Goal: Task Accomplishment & Management: Use online tool/utility

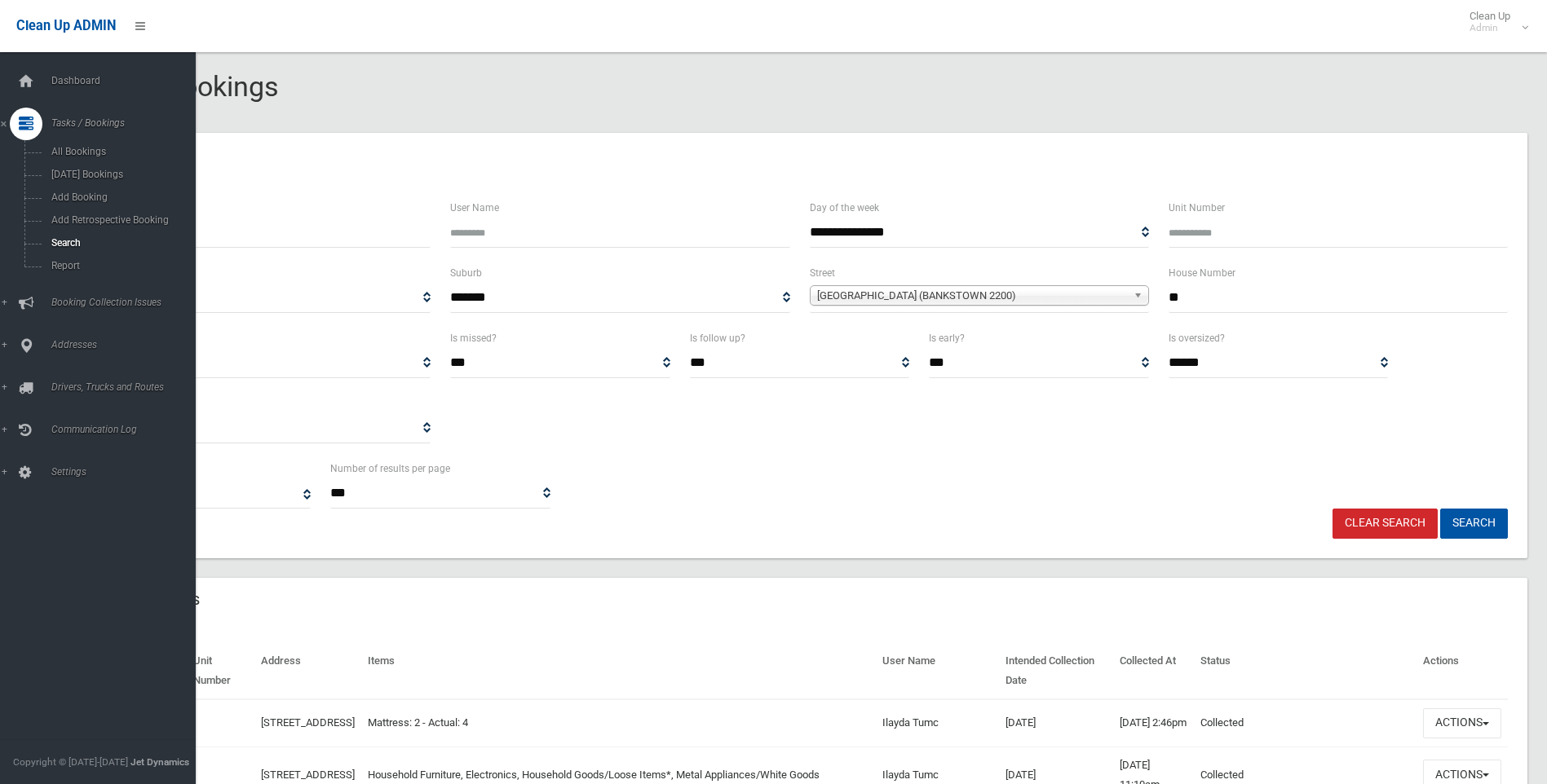
select select
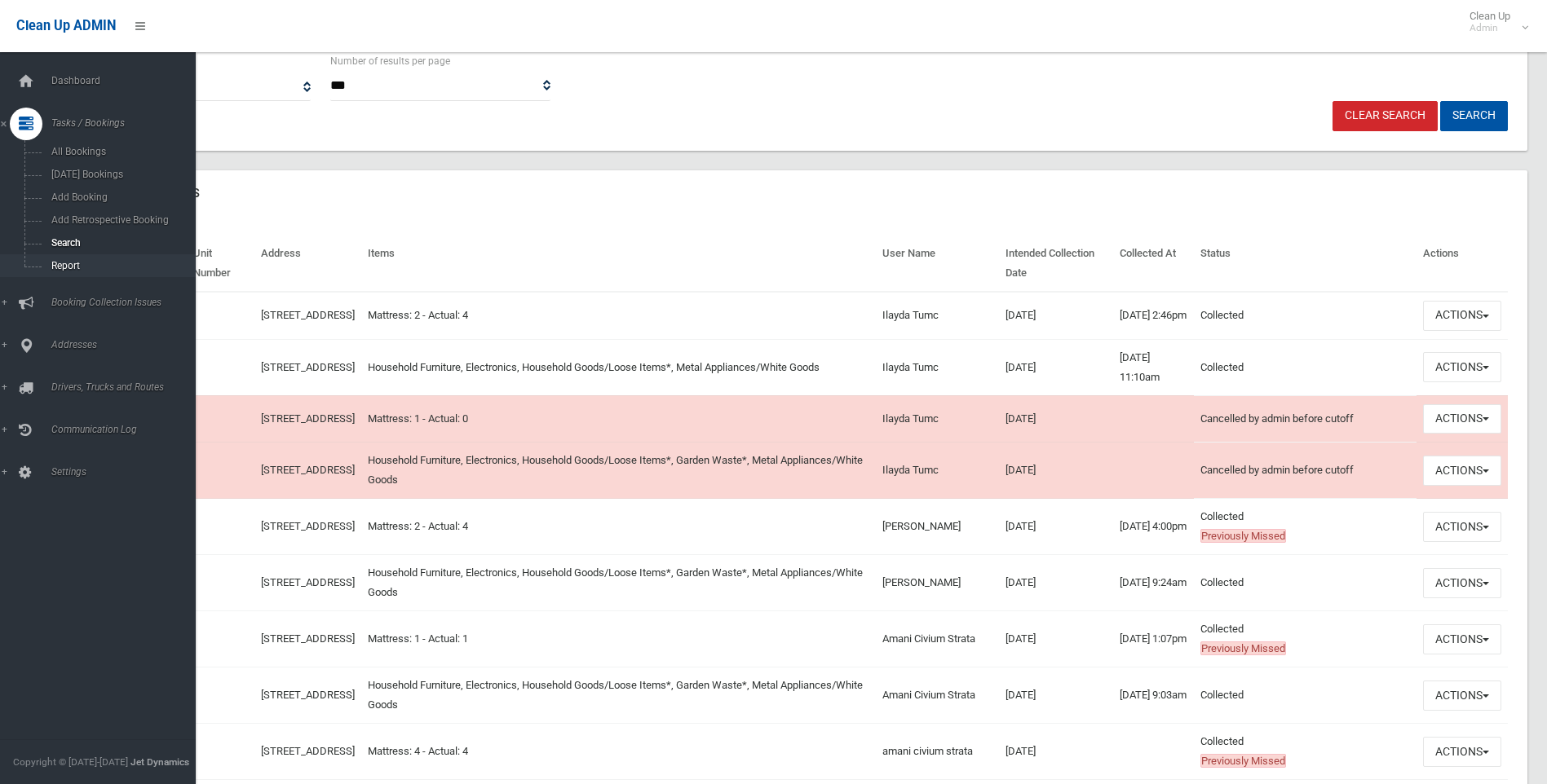
scroll to position [408, 0]
click at [66, 240] on span "Search" at bounding box center [121, 243] width 148 height 11
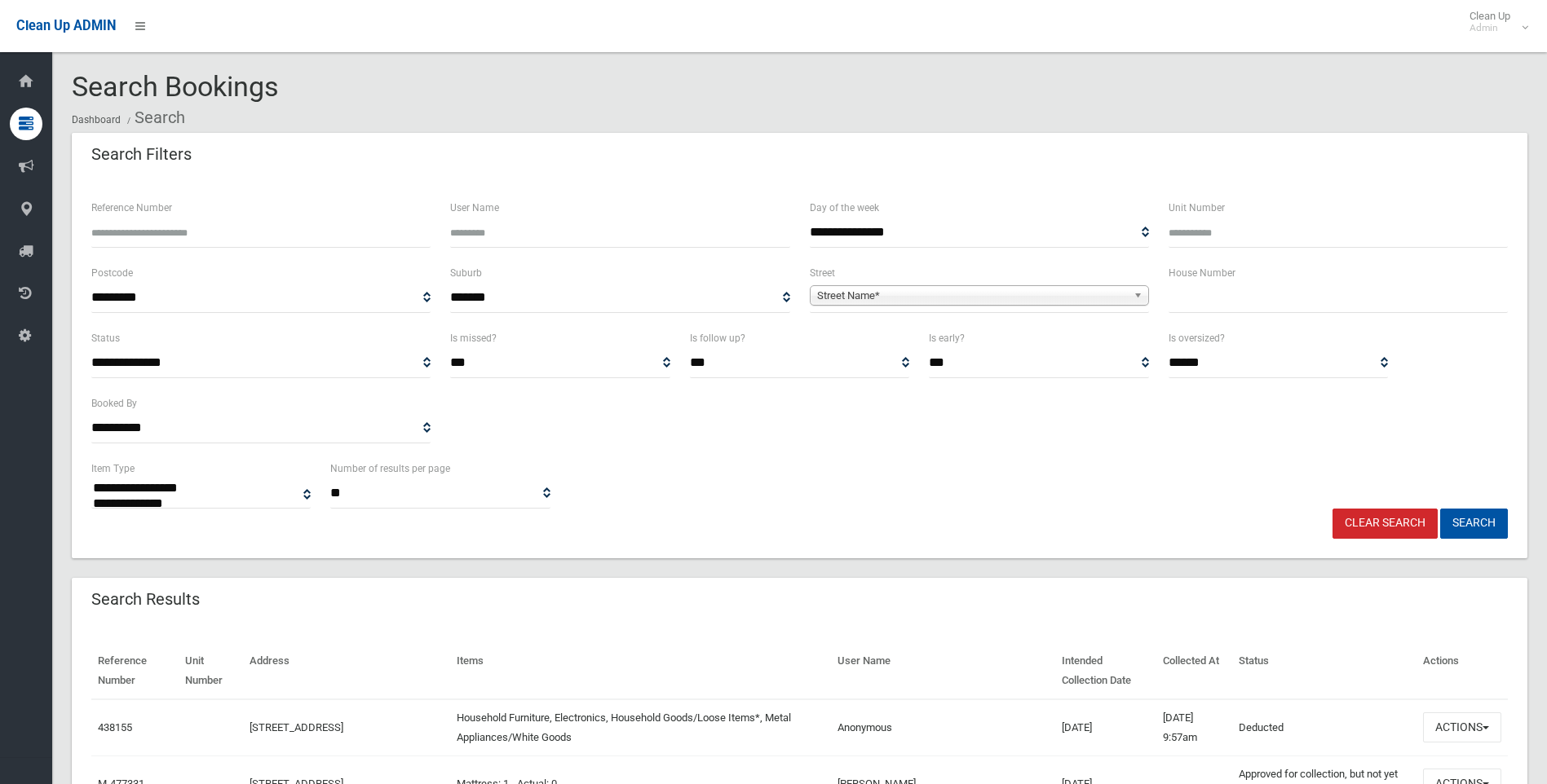
select select
click at [1265, 310] on input "text" at bounding box center [1338, 298] width 340 height 30
type input "**"
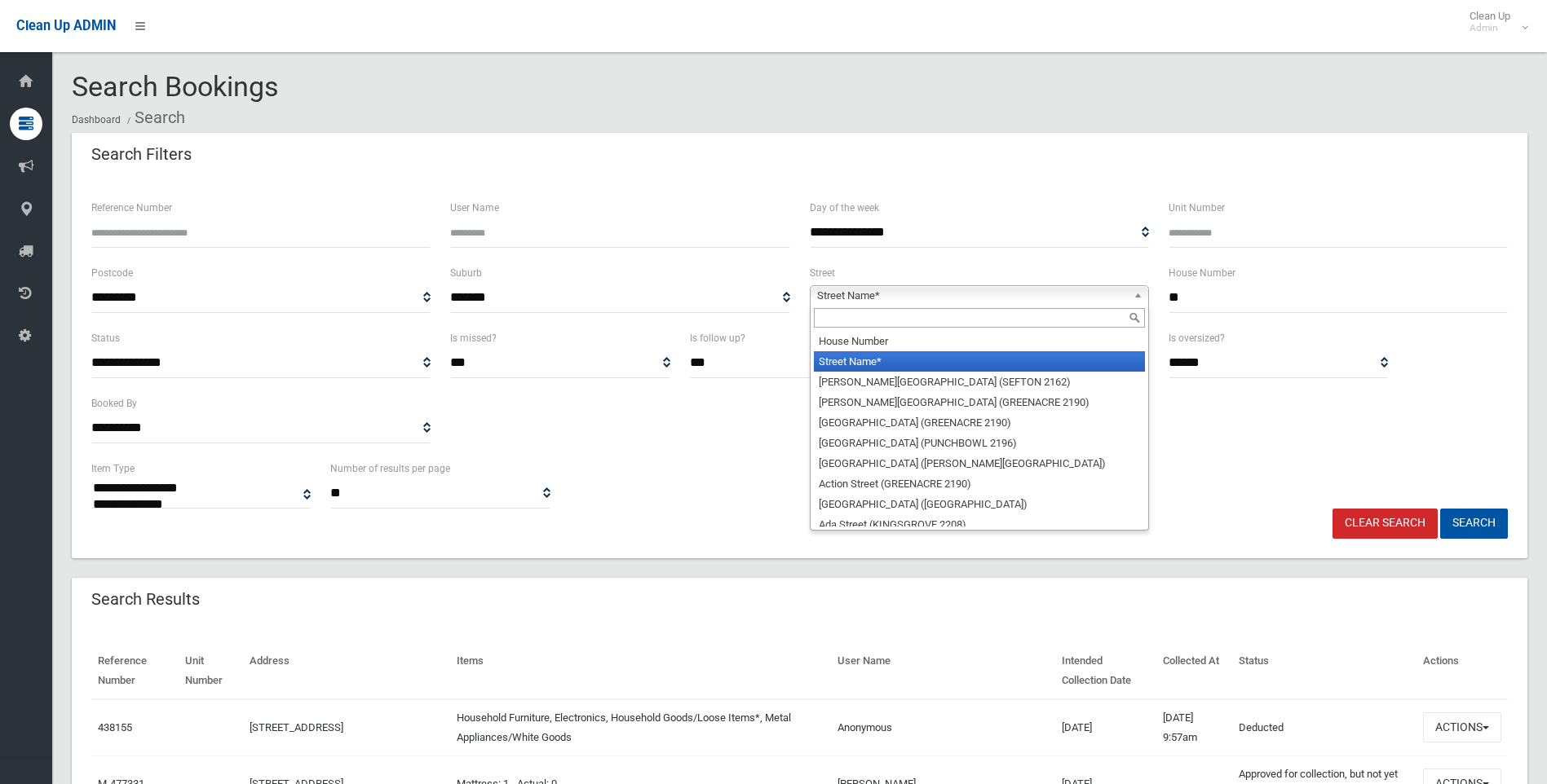
click at [912, 295] on span "Street Name*" at bounding box center [971, 296] width 310 height 20
click at [892, 312] on input "text" at bounding box center [980, 317] width 331 height 20
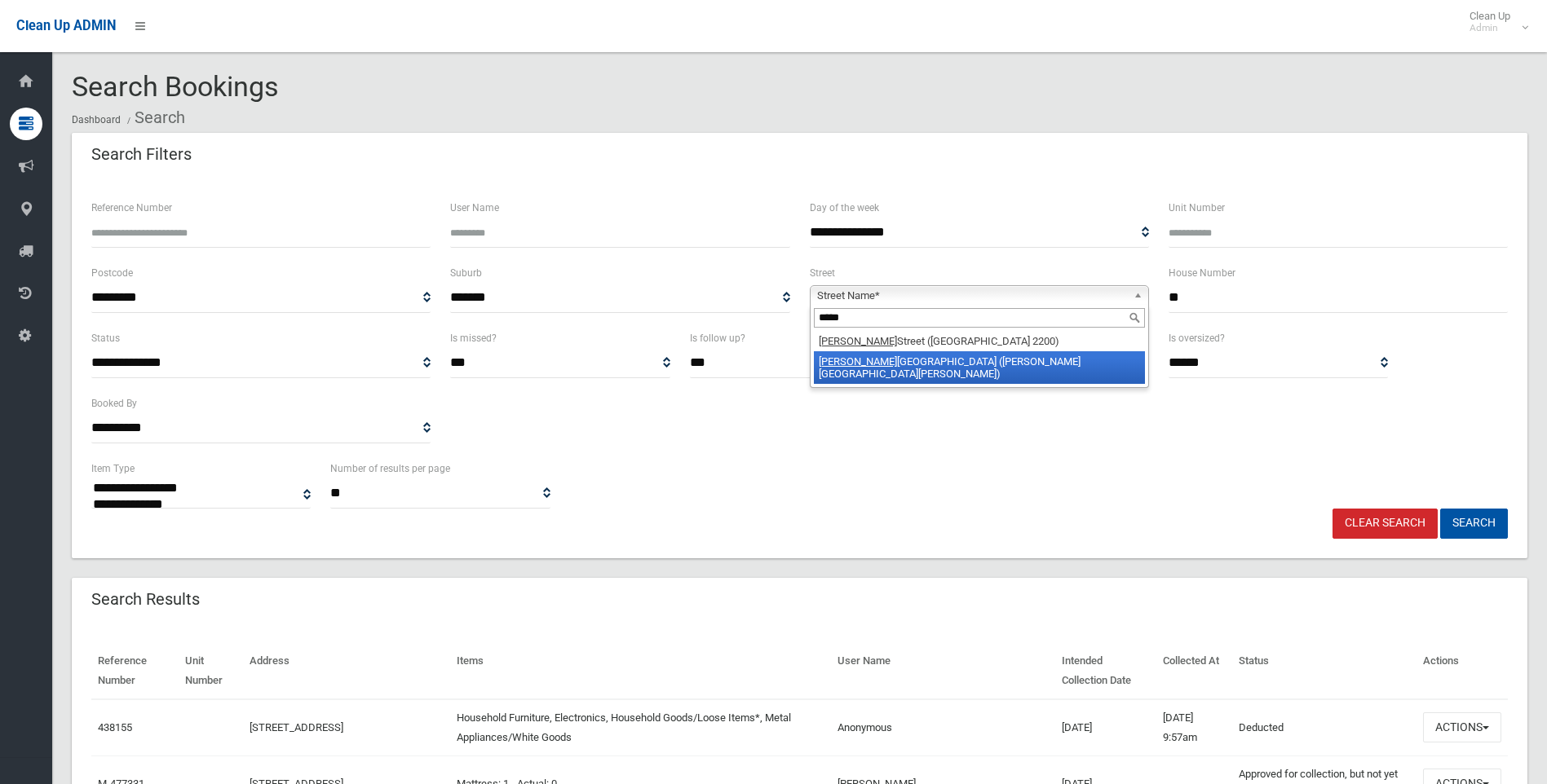
type input "*****"
click at [940, 363] on li "[PERSON_NAME][GEOGRAPHIC_DATA] ([PERSON_NAME][STREET_ADDRESS][PERSON_NAME])" at bounding box center [980, 368] width 331 height 33
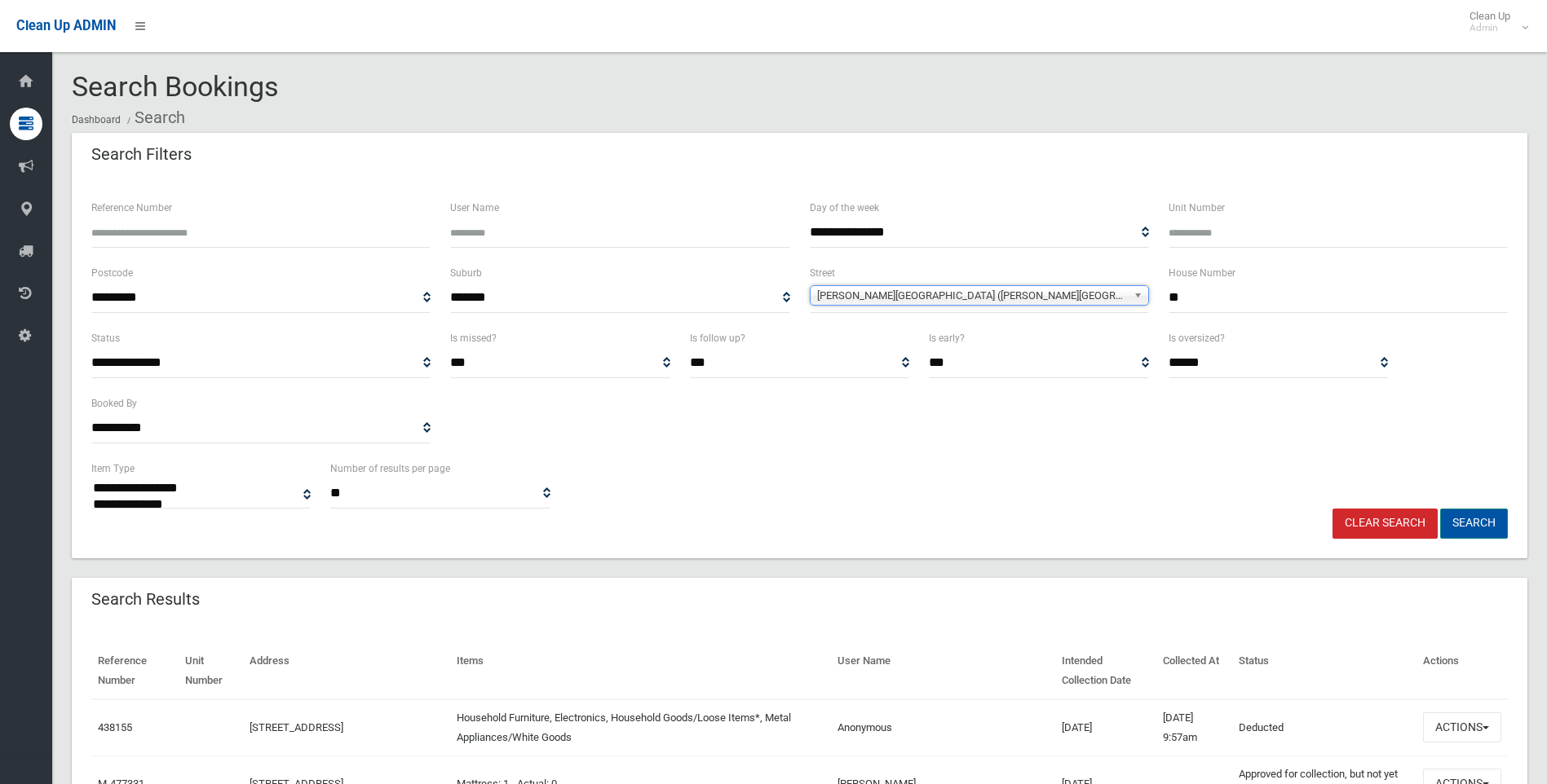
click at [1468, 528] on button "Search" at bounding box center [1474, 524] width 67 height 30
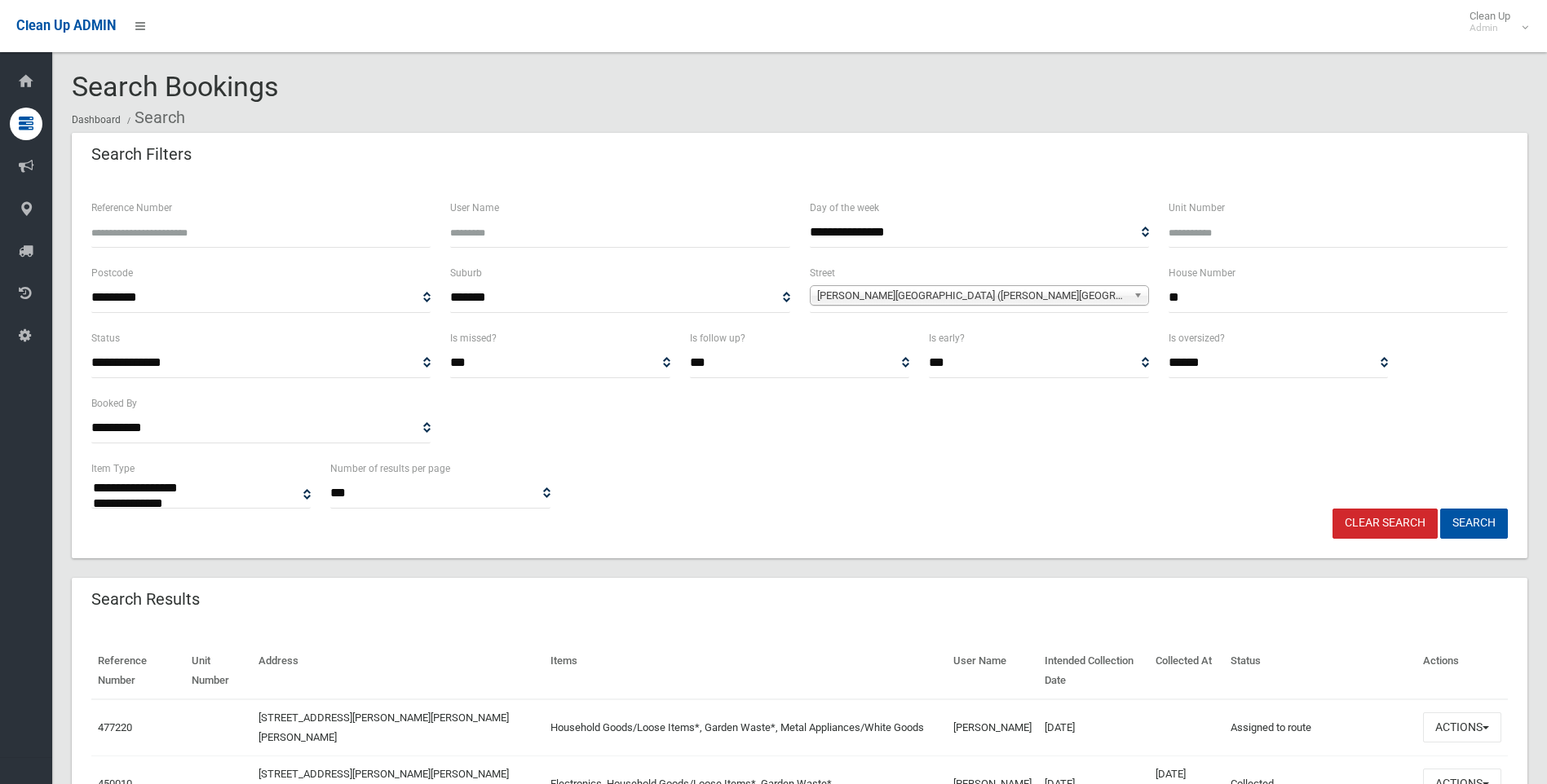
select select
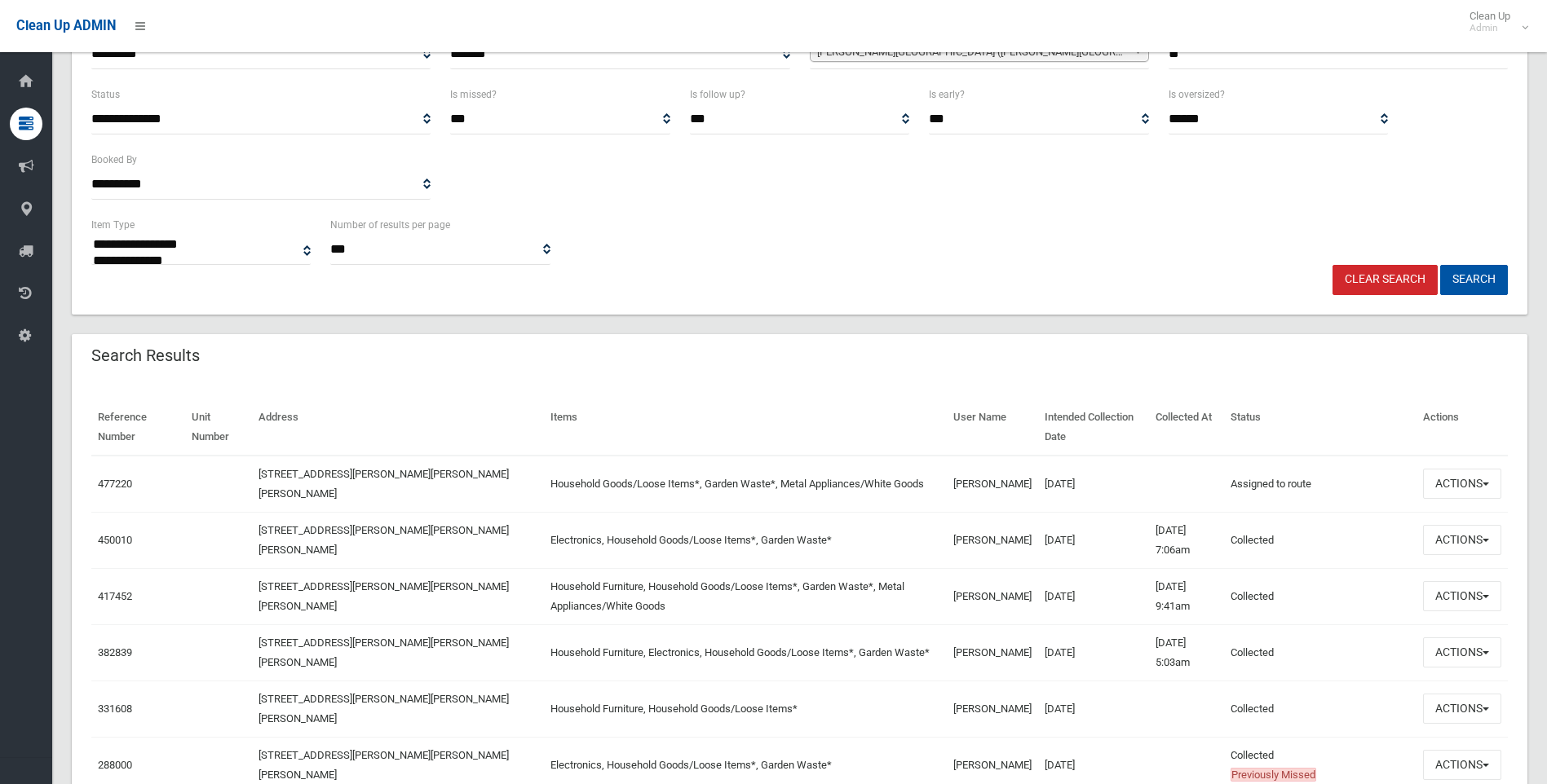
scroll to position [244, 0]
click at [1460, 491] on button "Actions" at bounding box center [1463, 483] width 79 height 30
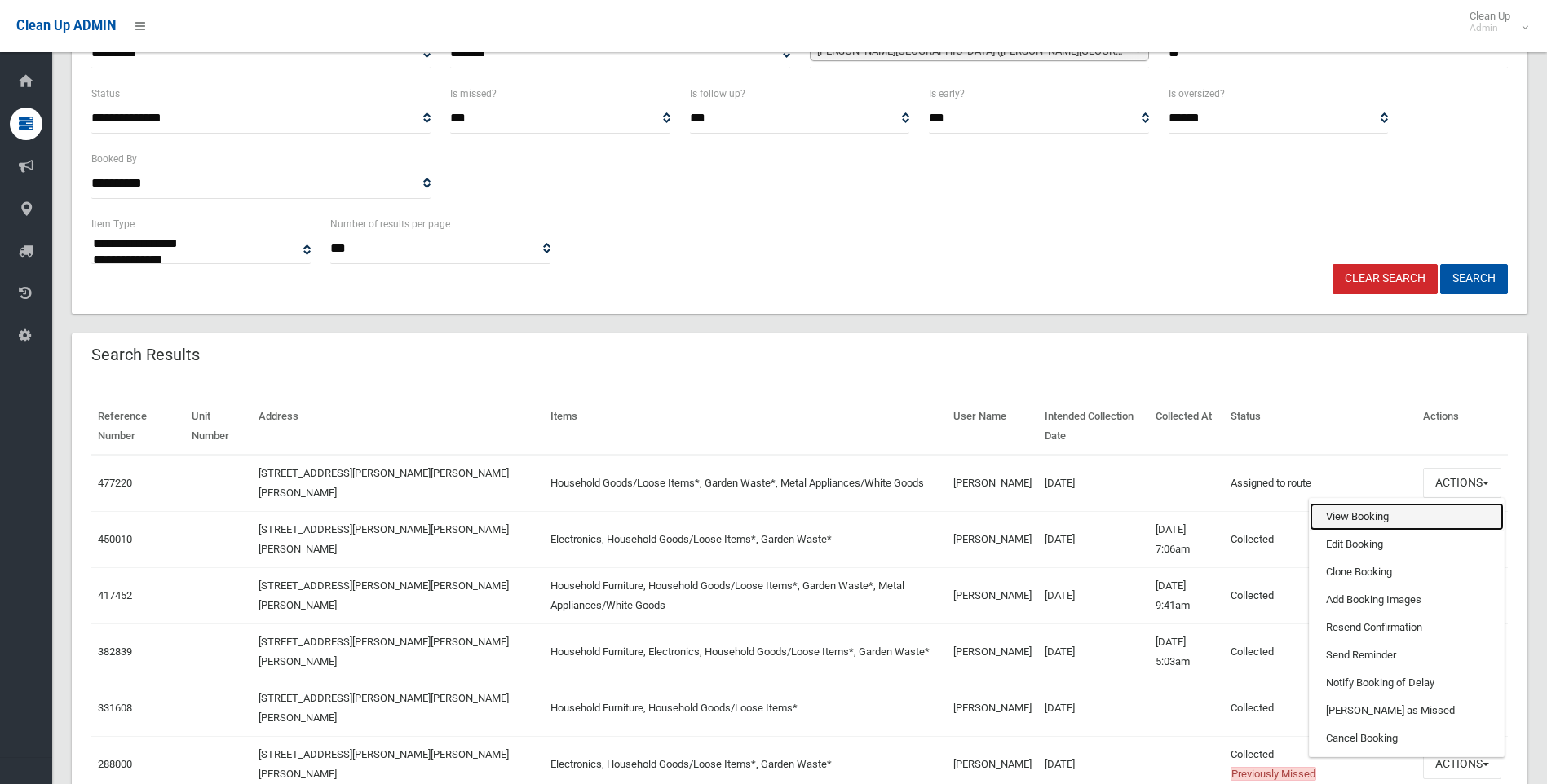
click at [1364, 523] on link "View Booking" at bounding box center [1407, 517] width 194 height 28
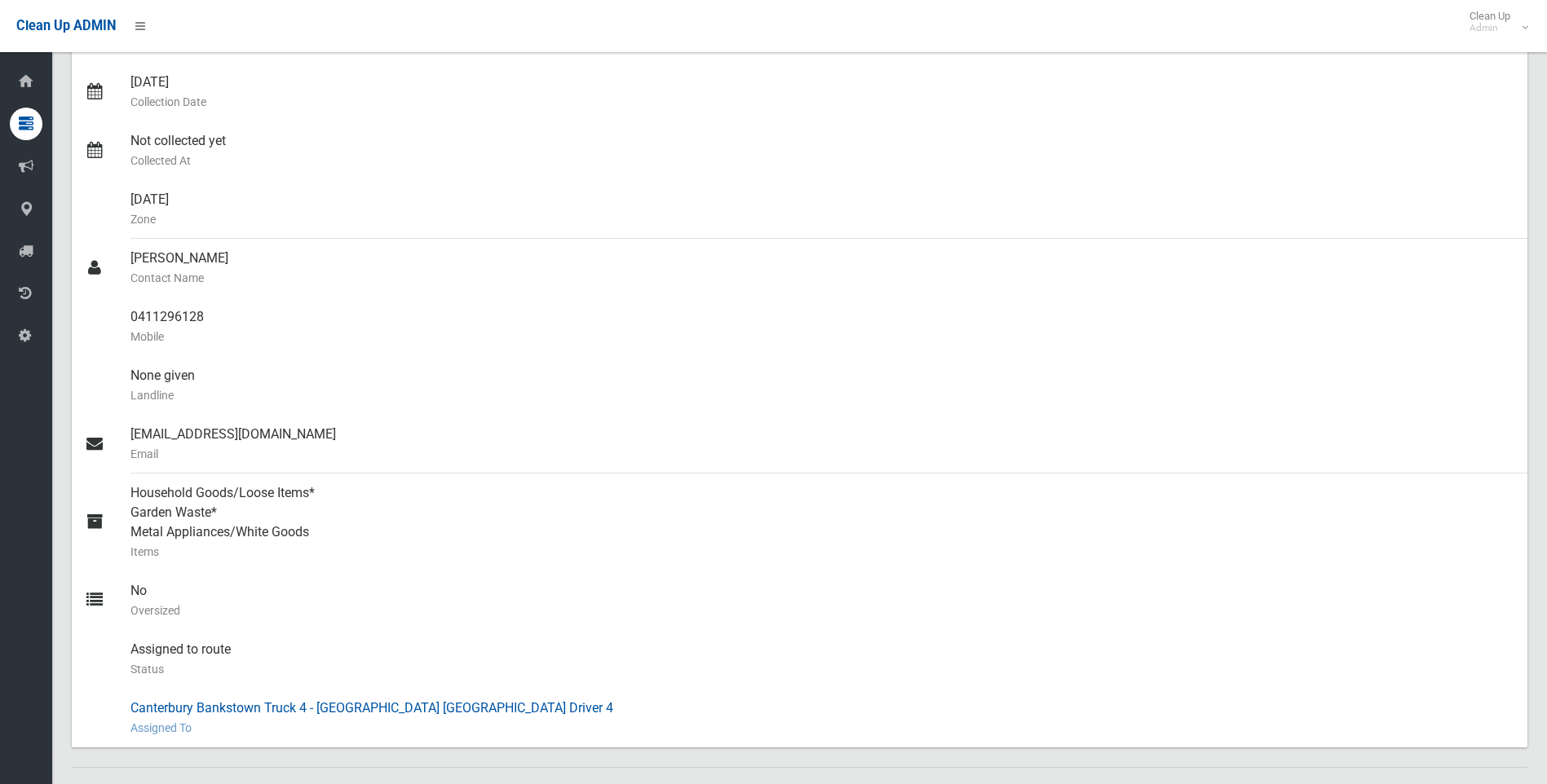
scroll to position [90, 0]
